Goal: Entertainment & Leisure: Consume media (video, audio)

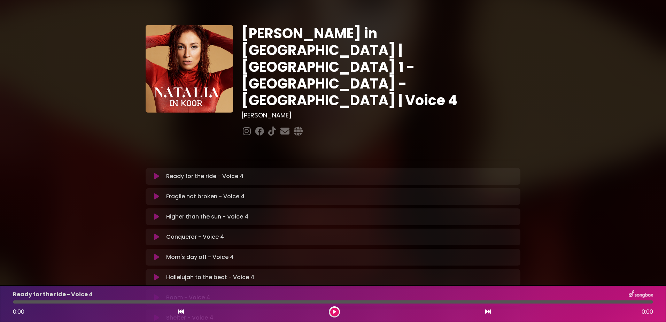
click at [158, 173] on icon at bounding box center [156, 176] width 5 height 7
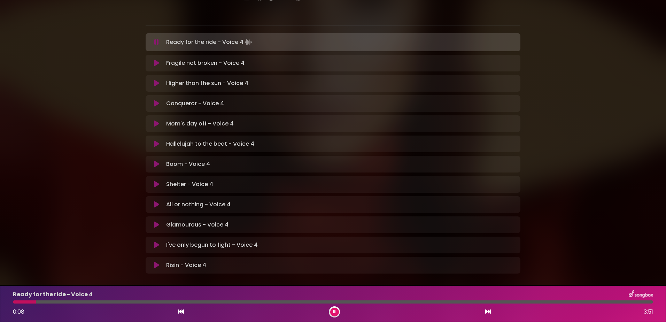
scroll to position [142, 0]
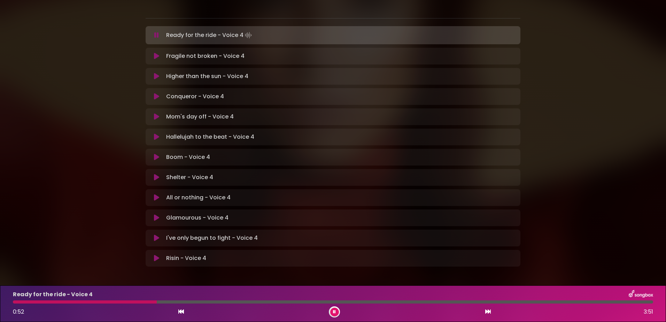
click at [333, 314] on button at bounding box center [334, 312] width 9 height 9
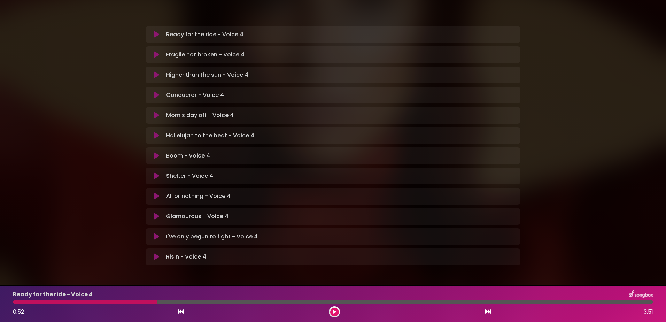
scroll to position [140, 0]
click at [334, 308] on button at bounding box center [334, 312] width 9 height 9
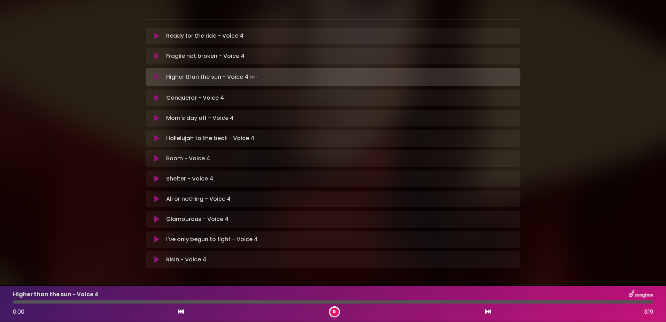
scroll to position [142, 0]
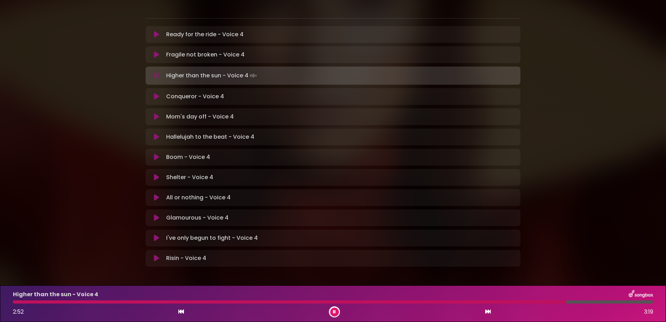
drag, startPoint x: 334, startPoint y: 313, endPoint x: 344, endPoint y: 312, distance: 10.1
click at [334, 313] on icon at bounding box center [334, 312] width 3 height 4
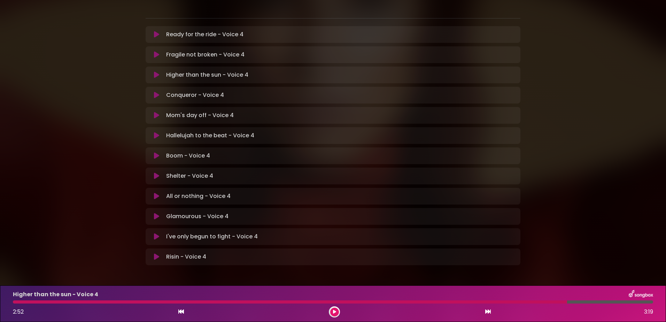
scroll to position [140, 0]
click at [336, 312] on button at bounding box center [334, 312] width 9 height 9
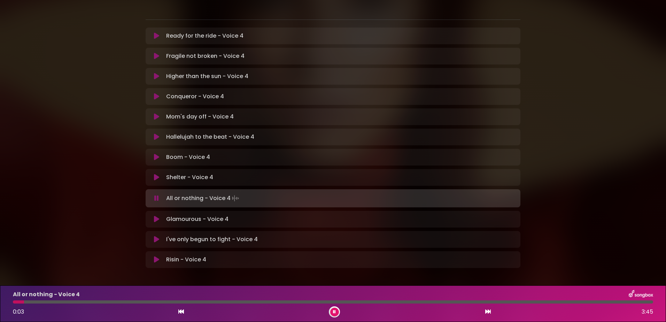
scroll to position [142, 0]
click at [334, 307] on div at bounding box center [334, 311] width 11 height 11
click at [333, 310] on button at bounding box center [334, 312] width 9 height 9
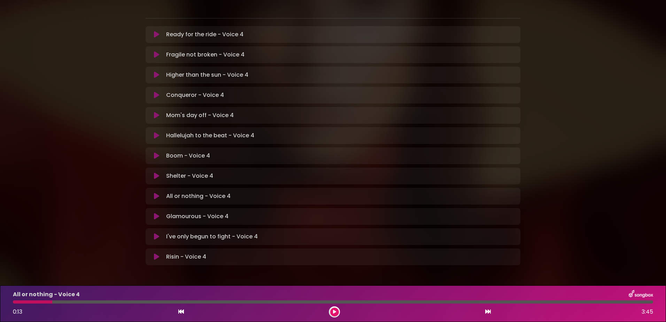
scroll to position [140, 0]
click at [336, 309] on button at bounding box center [334, 312] width 9 height 9
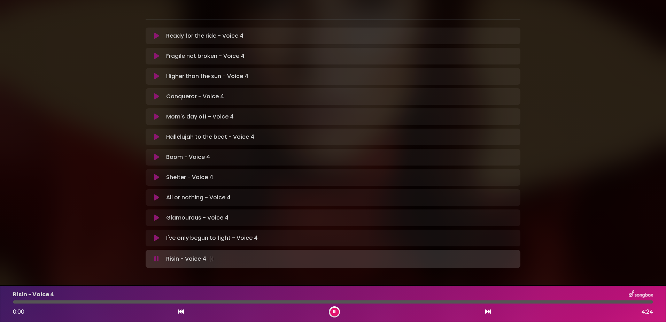
scroll to position [142, 0]
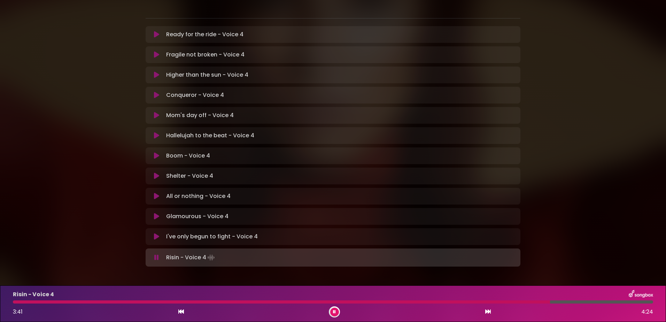
click at [335, 311] on icon at bounding box center [334, 312] width 3 height 4
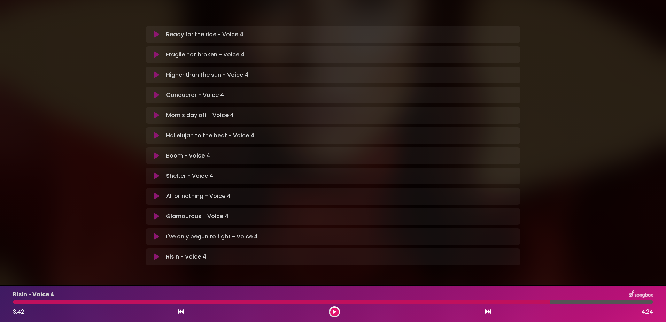
scroll to position [140, 0]
click at [243, 193] on div "All or nothing - Voice 4 Loading Track..." at bounding box center [339, 197] width 353 height 8
click at [156, 194] on icon at bounding box center [156, 197] width 5 height 7
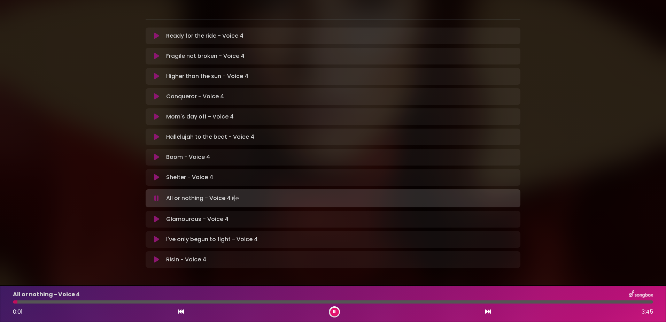
click at [333, 309] on button at bounding box center [334, 312] width 9 height 9
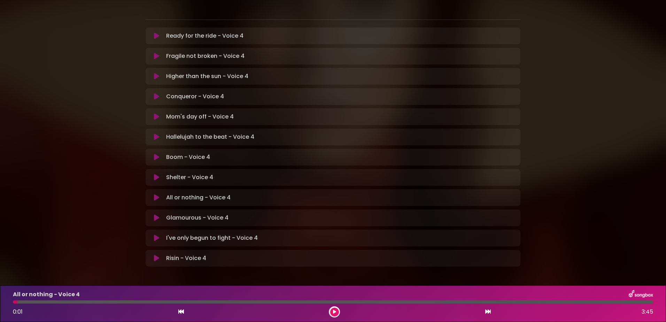
click at [332, 308] on div at bounding box center [334, 311] width 11 height 11
click at [334, 309] on button at bounding box center [334, 312] width 9 height 9
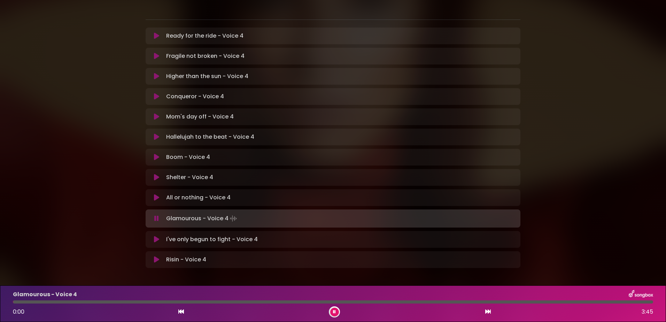
scroll to position [142, 0]
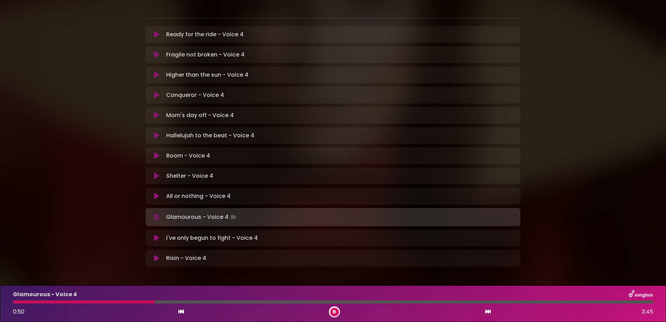
click at [334, 311] on icon at bounding box center [334, 312] width 3 height 4
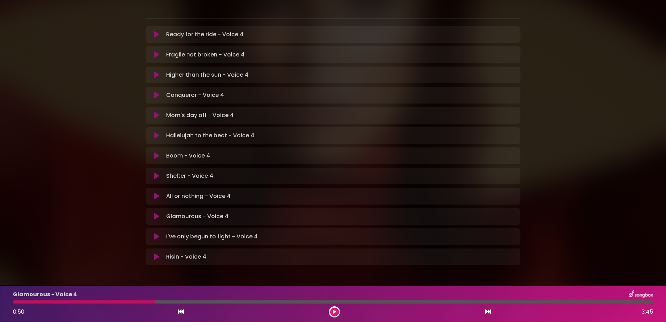
scroll to position [140, 0]
